Goal: Task Accomplishment & Management: Use online tool/utility

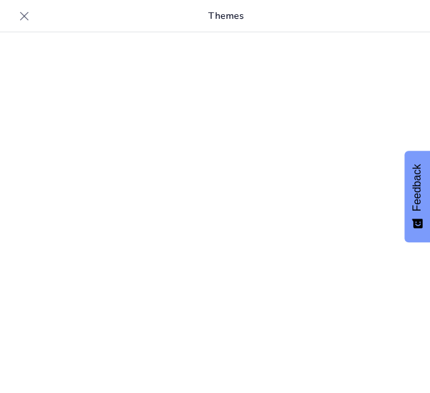
scroll to position [18, 0]
type input "New Sendsteps"
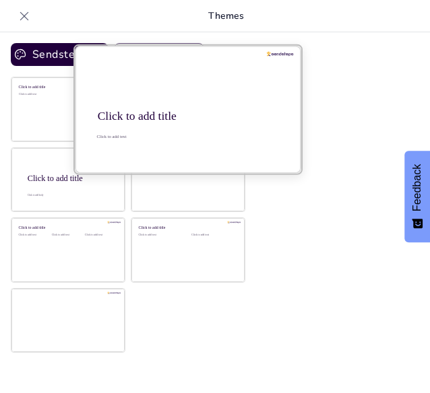
click at [259, 88] on div at bounding box center [188, 109] width 226 height 127
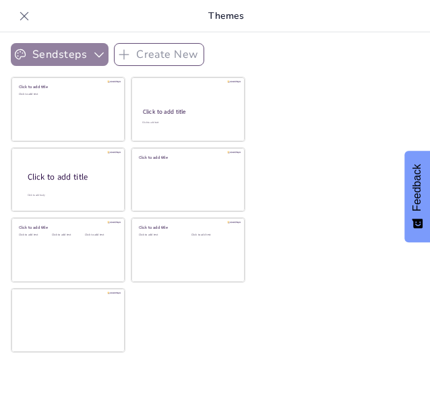
click at [60, 54] on button "Sendsteps" at bounding box center [60, 54] width 98 height 23
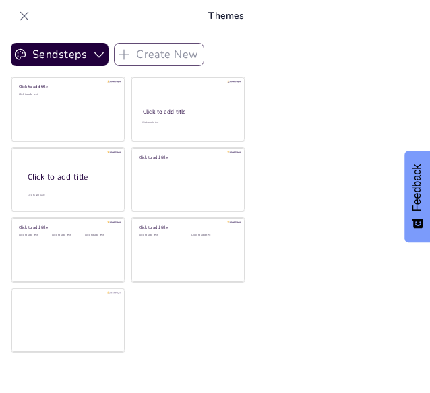
click at [20, 5] on div at bounding box center [24, 16] width 22 height 22
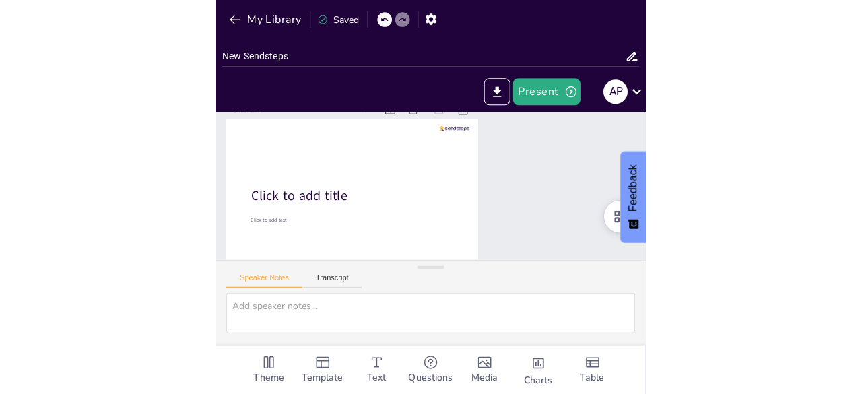
scroll to position [0, 0]
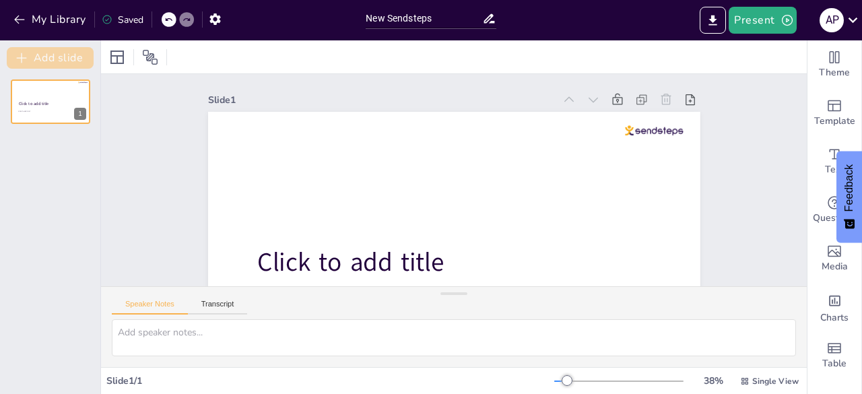
click at [59, 63] on button "Add slide" at bounding box center [50, 58] width 87 height 22
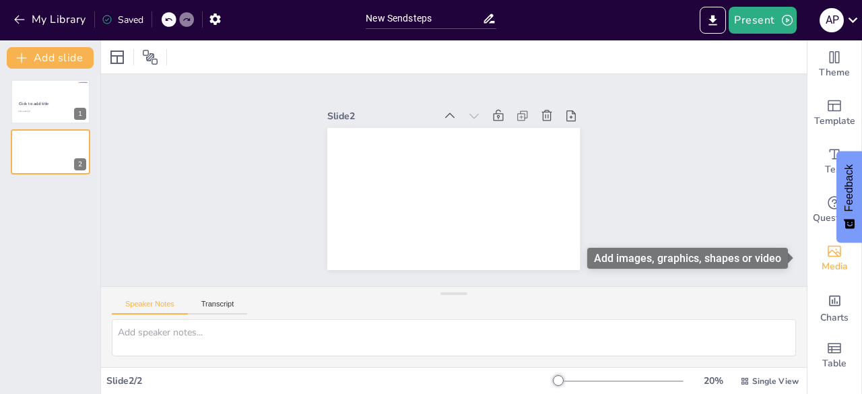
click at [429, 261] on span "Media" at bounding box center [835, 266] width 26 height 15
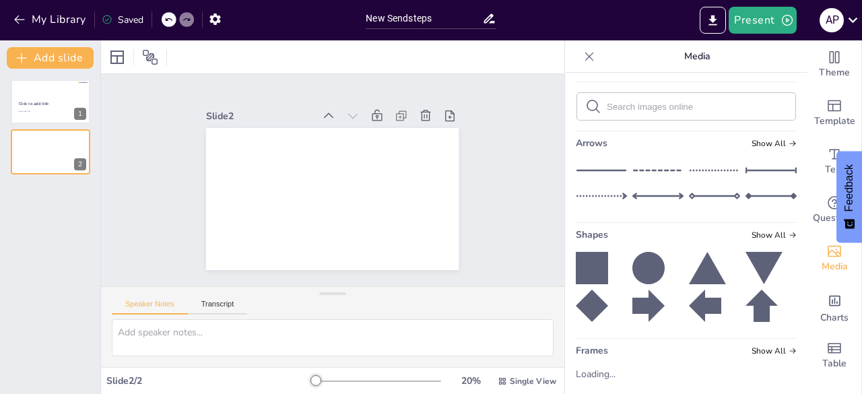
scroll to position [135, 0]
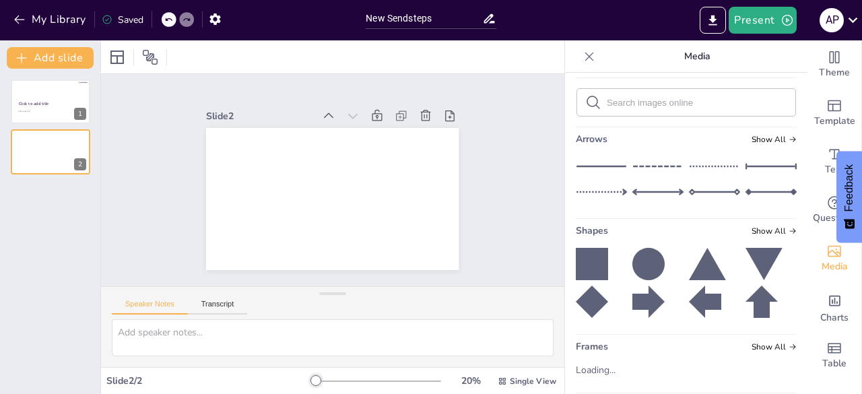
click at [429, 59] on icon at bounding box center [589, 56] width 9 height 9
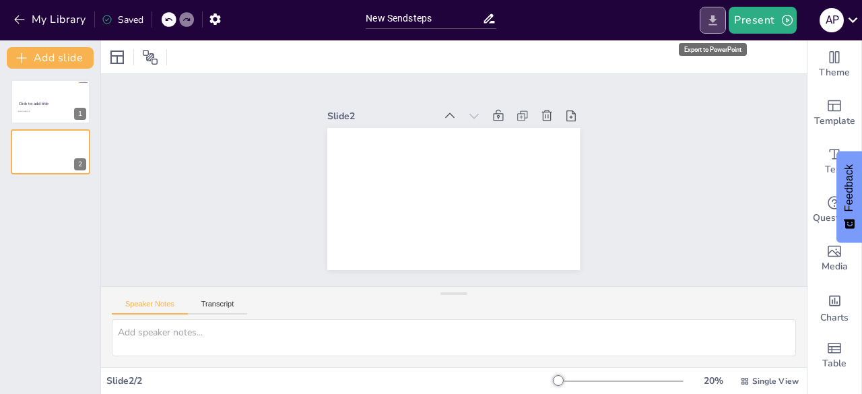
click at [429, 8] on button "Export to PowerPoint" at bounding box center [713, 20] width 26 height 27
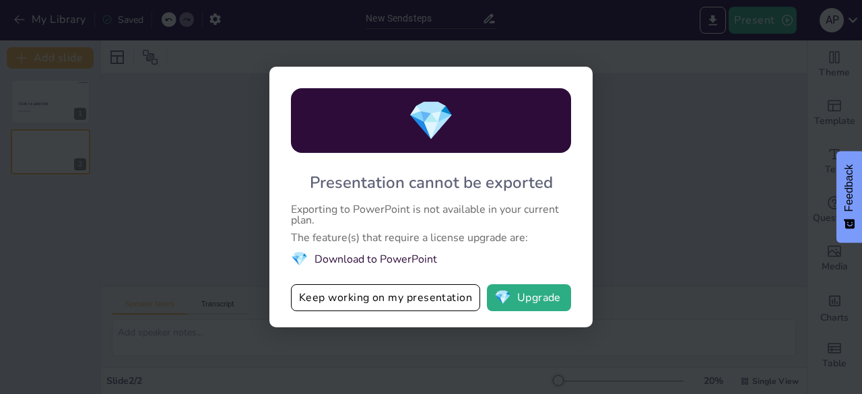
click at [429, 185] on div "💎 Presentation cannot be exported Exporting to PowerPoint is not available in y…" at bounding box center [431, 197] width 862 height 394
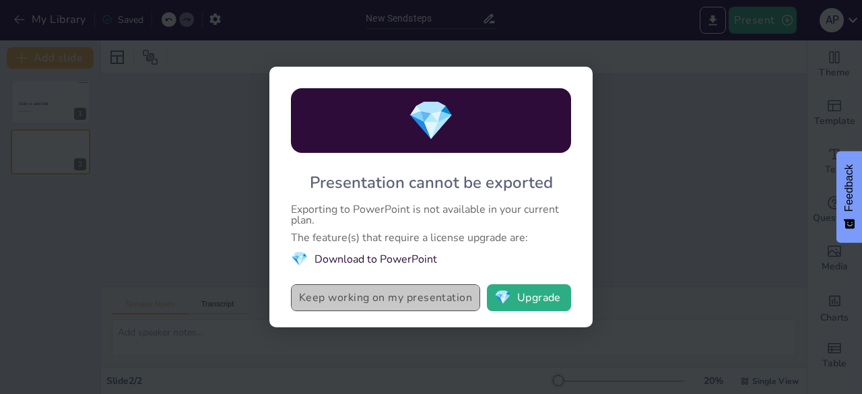
click at [429, 297] on button "Keep working on my presentation" at bounding box center [385, 297] width 189 height 27
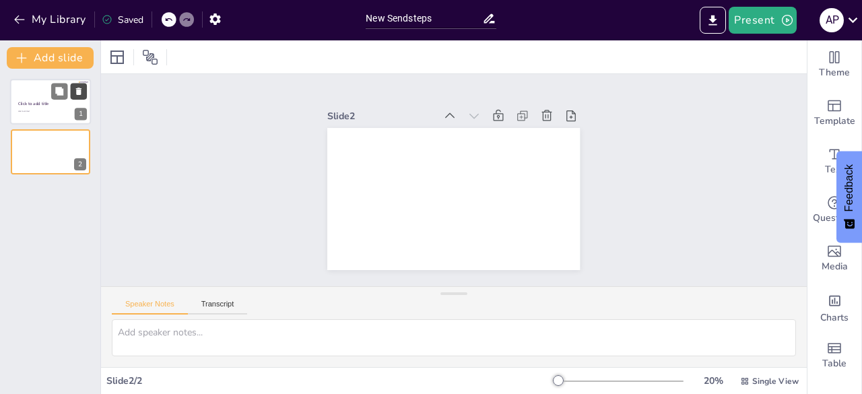
click at [78, 92] on icon at bounding box center [78, 91] width 5 height 7
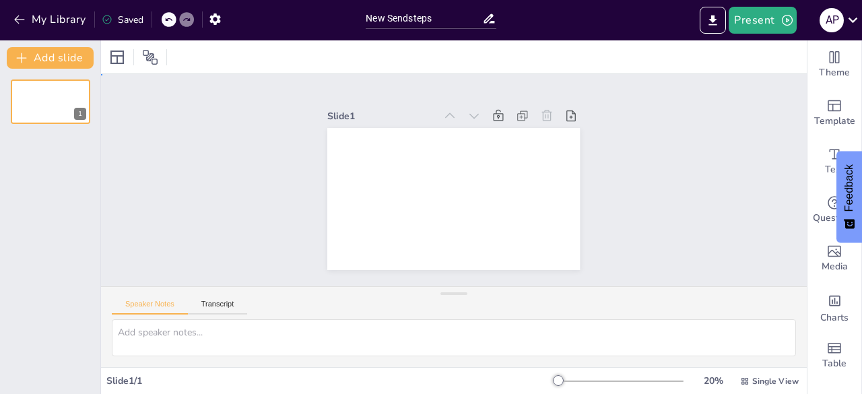
click at [429, 185] on div "Slide 1" at bounding box center [454, 180] width 706 height 212
click at [23, 17] on icon "button" at bounding box center [19, 19] width 13 height 13
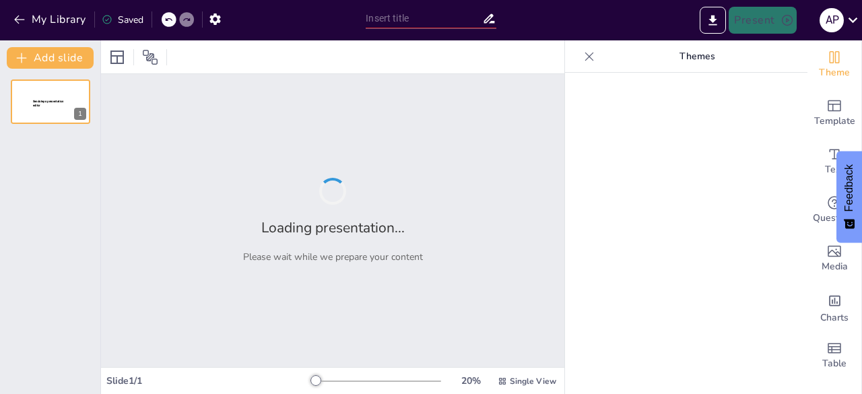
type input "New Sendsteps"
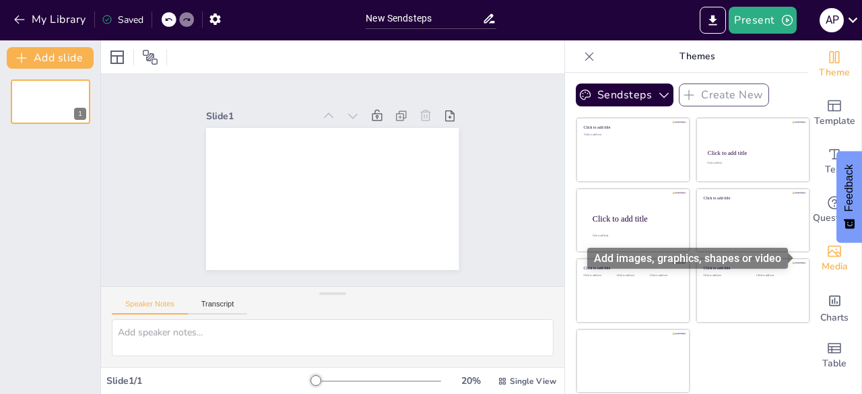
click at [828, 261] on span "Media" at bounding box center [835, 266] width 26 height 15
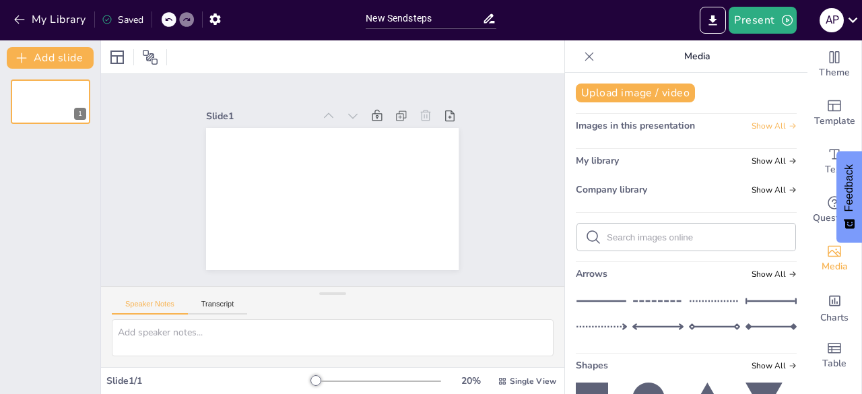
click at [765, 127] on span "Show All" at bounding box center [773, 125] width 45 height 9
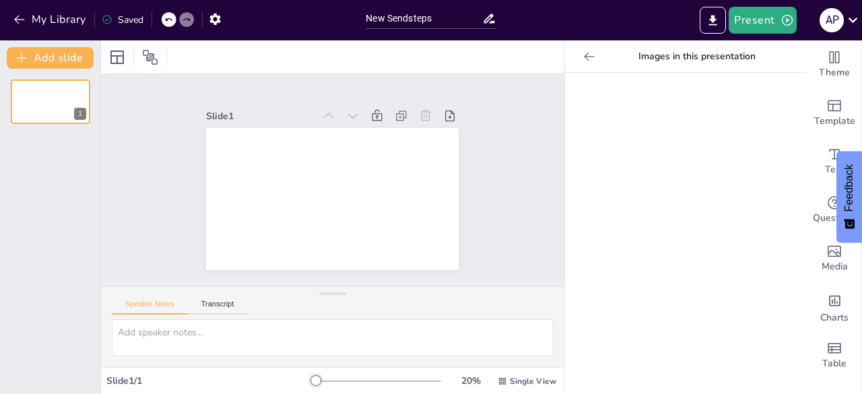
click at [582, 54] on icon at bounding box center [588, 56] width 13 height 13
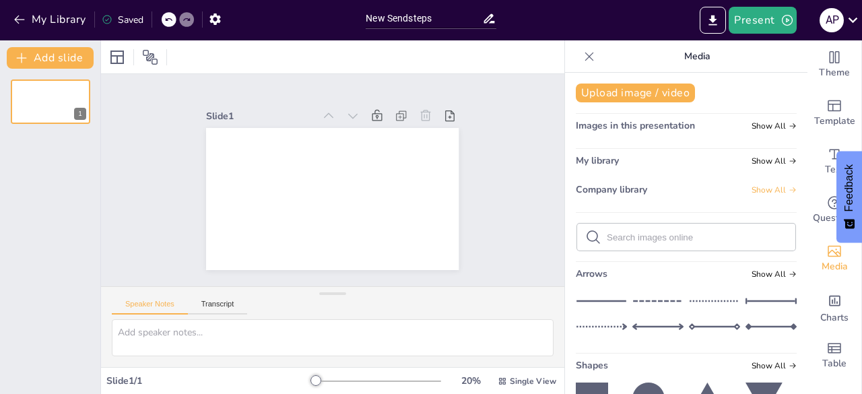
click at [753, 185] on span "Show All" at bounding box center [773, 189] width 45 height 9
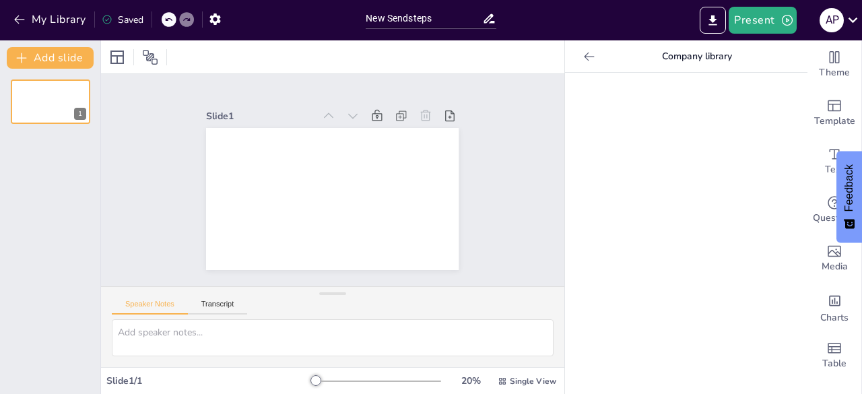
click at [582, 51] on icon at bounding box center [588, 56] width 13 height 13
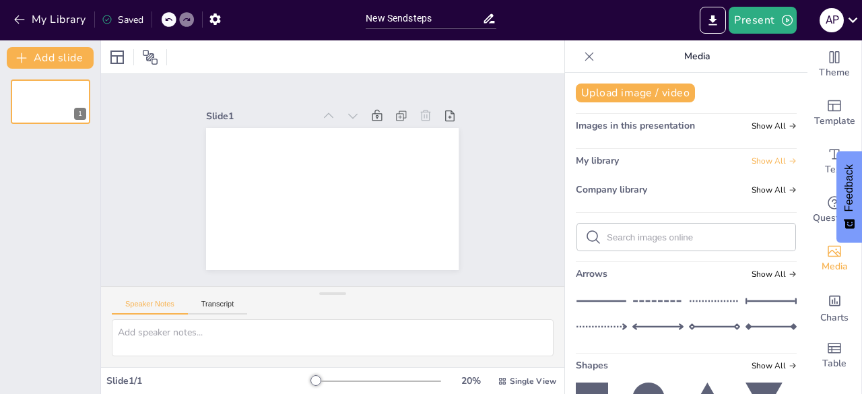
click at [760, 160] on span "Show All" at bounding box center [773, 160] width 45 height 9
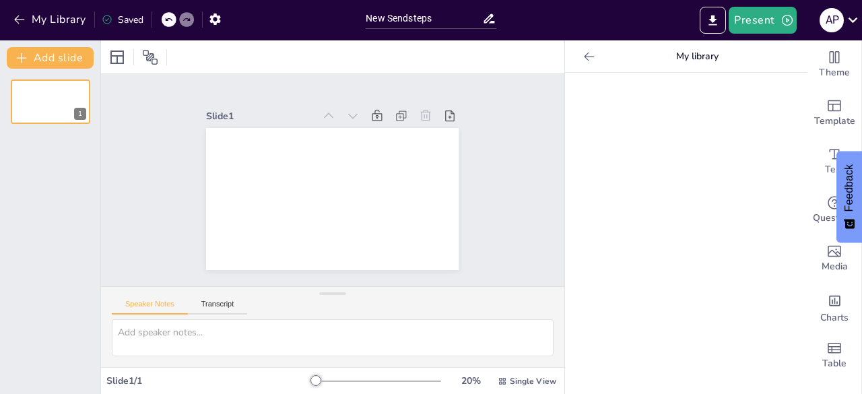
click at [582, 55] on icon at bounding box center [588, 56] width 13 height 13
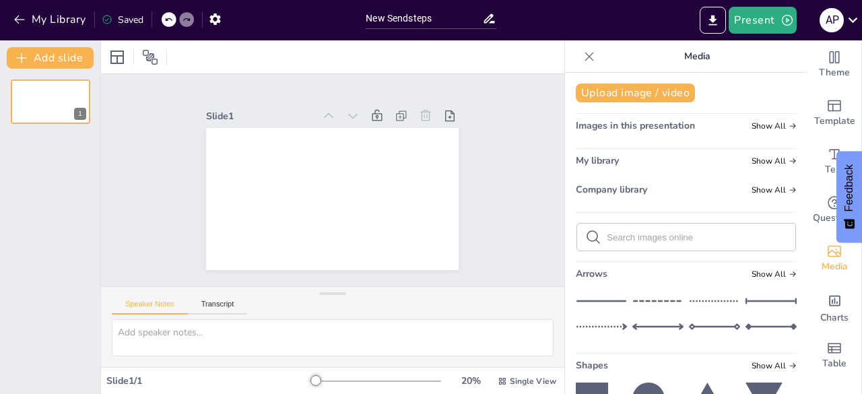
scroll to position [175, 0]
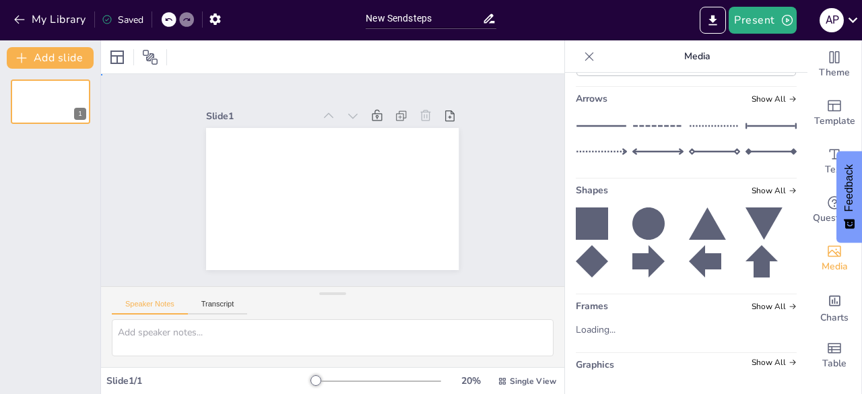
click at [488, 218] on div "Slide 1" at bounding box center [332, 180] width 483 height 259
click at [586, 59] on div at bounding box center [589, 57] width 22 height 22
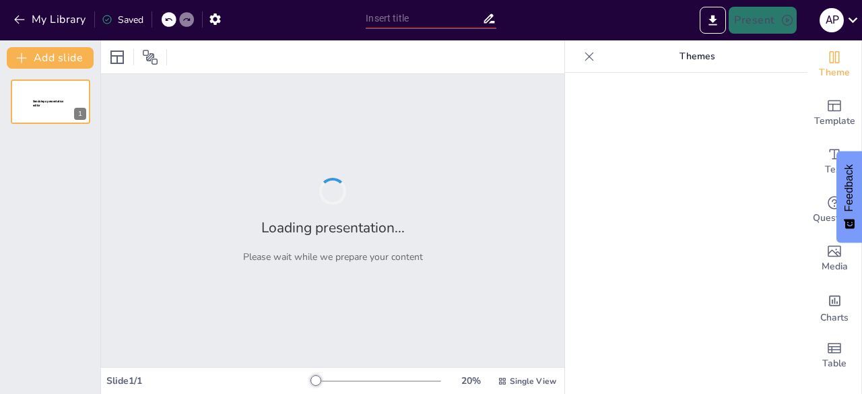
type input "Imported presentasi.pptx"
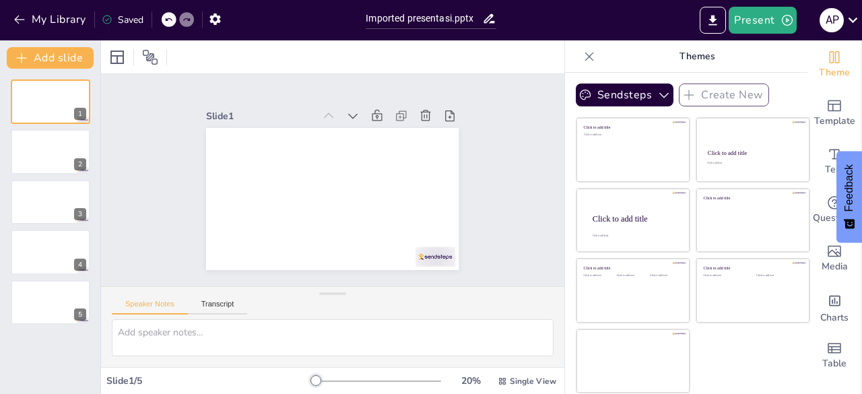
click at [585, 58] on icon at bounding box center [589, 56] width 9 height 9
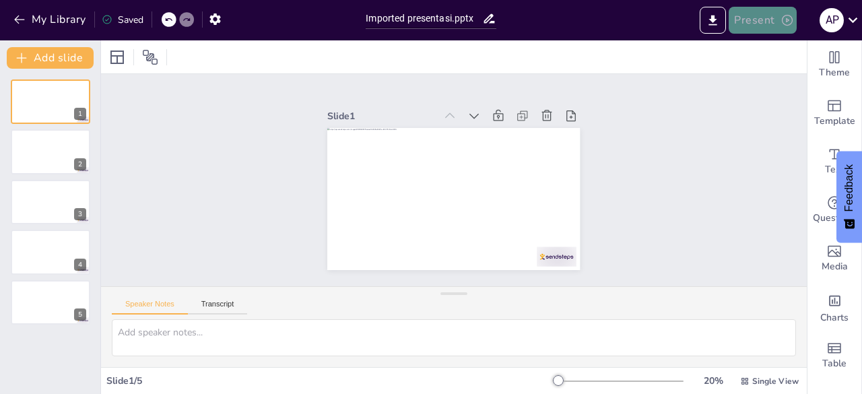
click at [770, 20] on button "Present" at bounding box center [762, 20] width 67 height 27
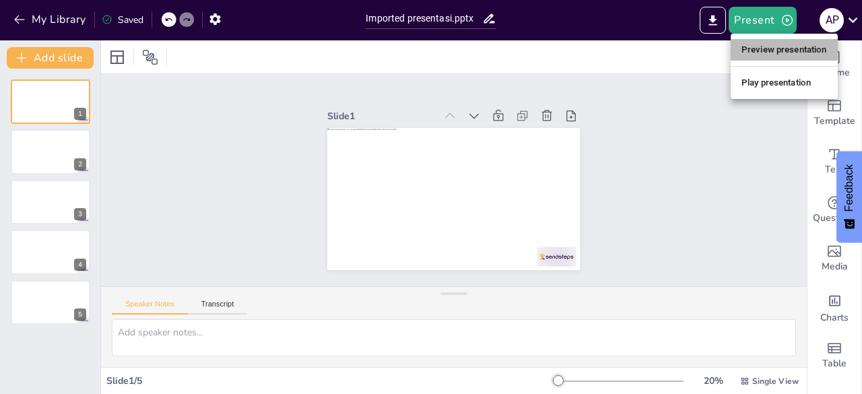
click at [784, 53] on li "Preview presentation" at bounding box center [784, 50] width 107 height 22
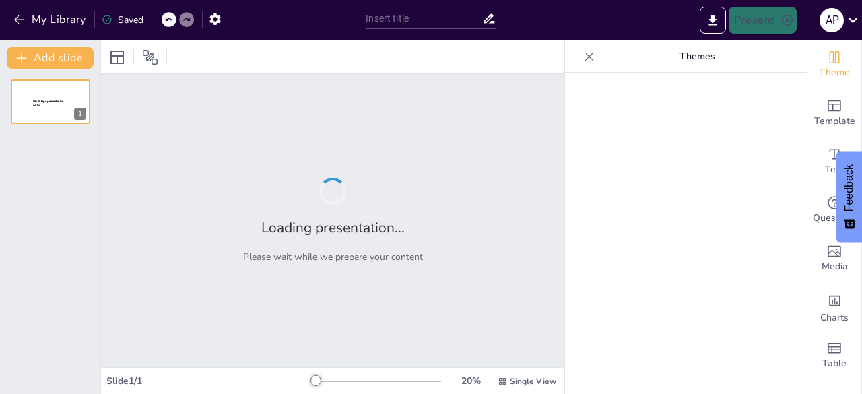
type input "Imported presentasi.pptx"
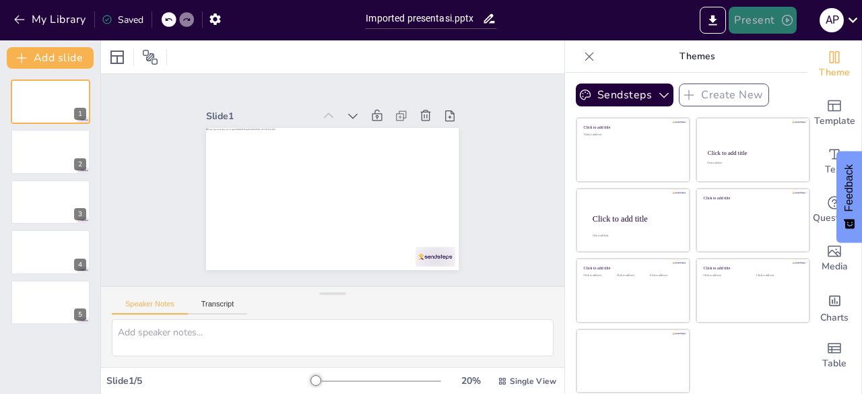
click at [762, 23] on button "Present" at bounding box center [762, 20] width 67 height 27
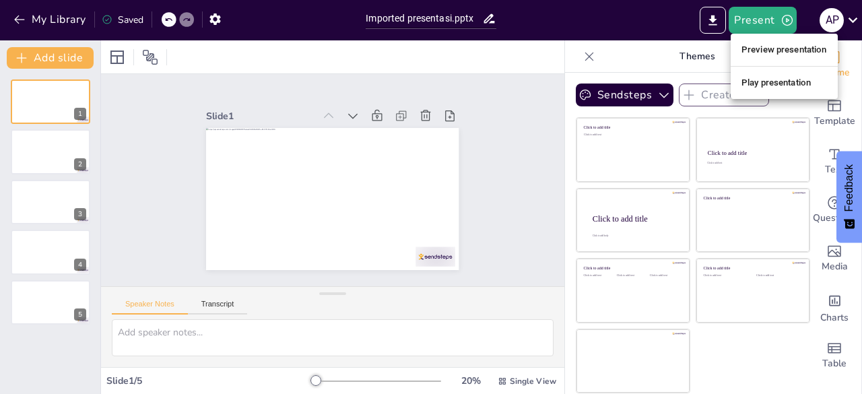
click at [775, 86] on li "Play presentation" at bounding box center [784, 83] width 107 height 22
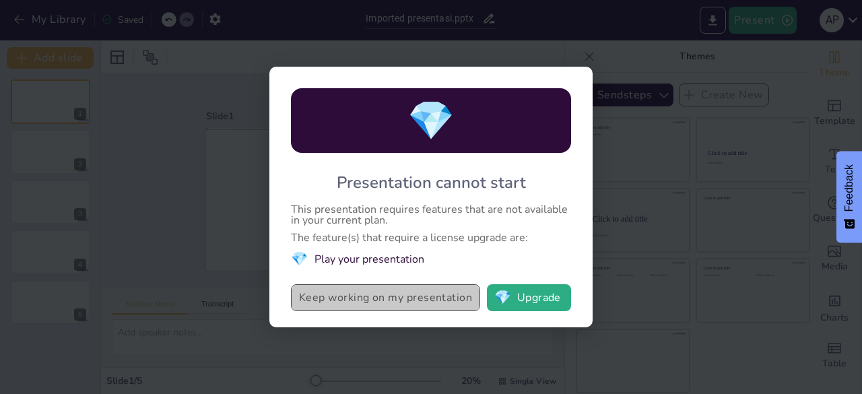
click at [450, 301] on button "Keep working on my presentation" at bounding box center [385, 297] width 189 height 27
